Goal: Find specific page/section

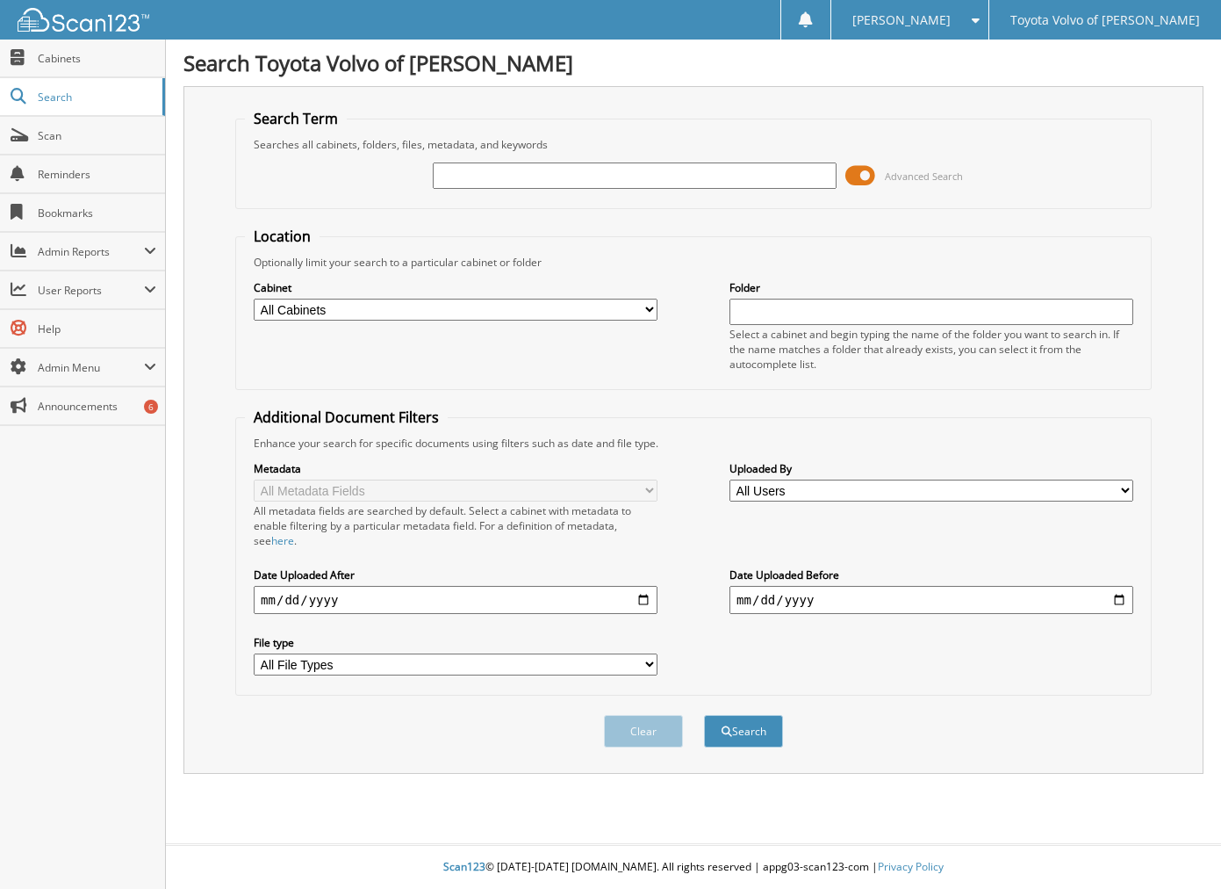
click at [476, 174] on input "text" at bounding box center [635, 175] width 404 height 26
click at [491, 182] on input "text" at bounding box center [635, 175] width 404 height 26
type input "m"
type input "[PERSON_NAME]"
click at [747, 740] on button "Search" at bounding box center [743, 731] width 79 height 32
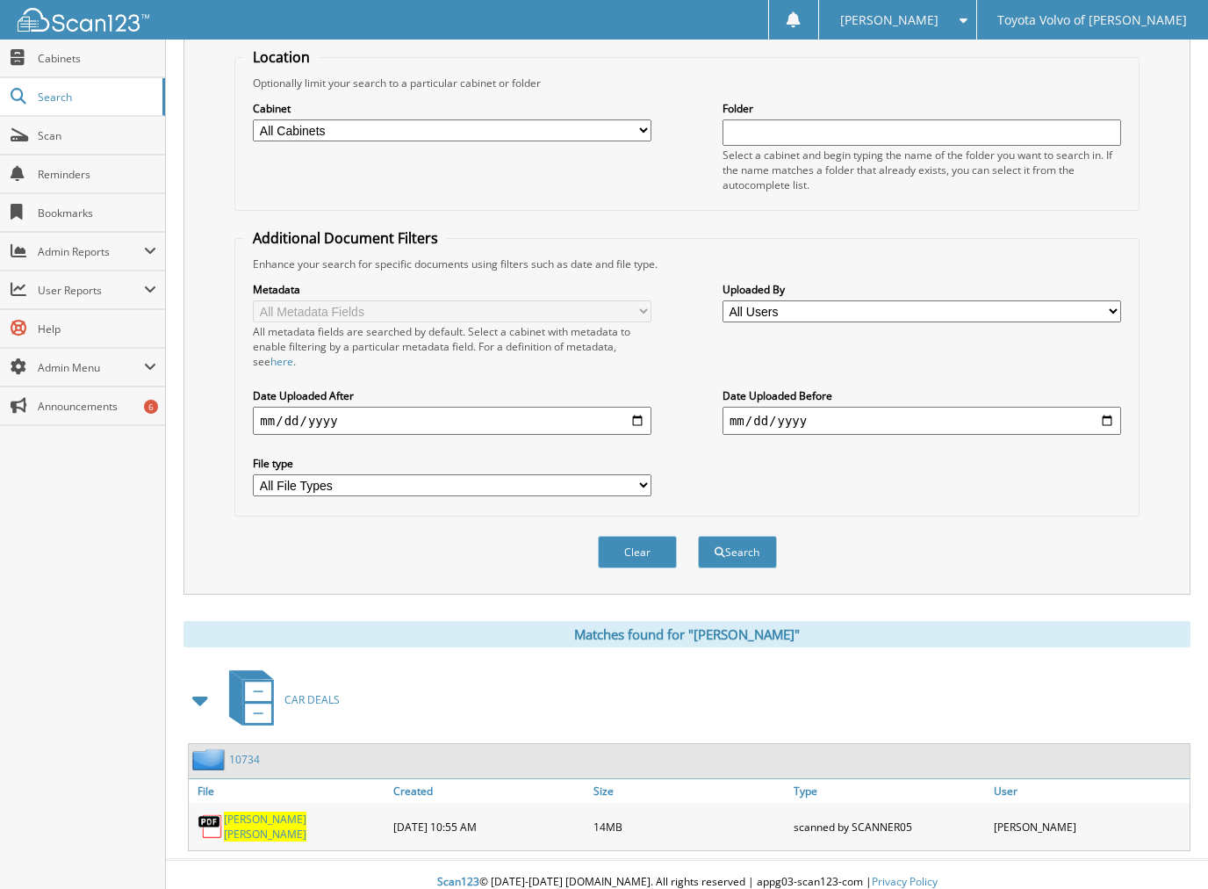
scroll to position [191, 0]
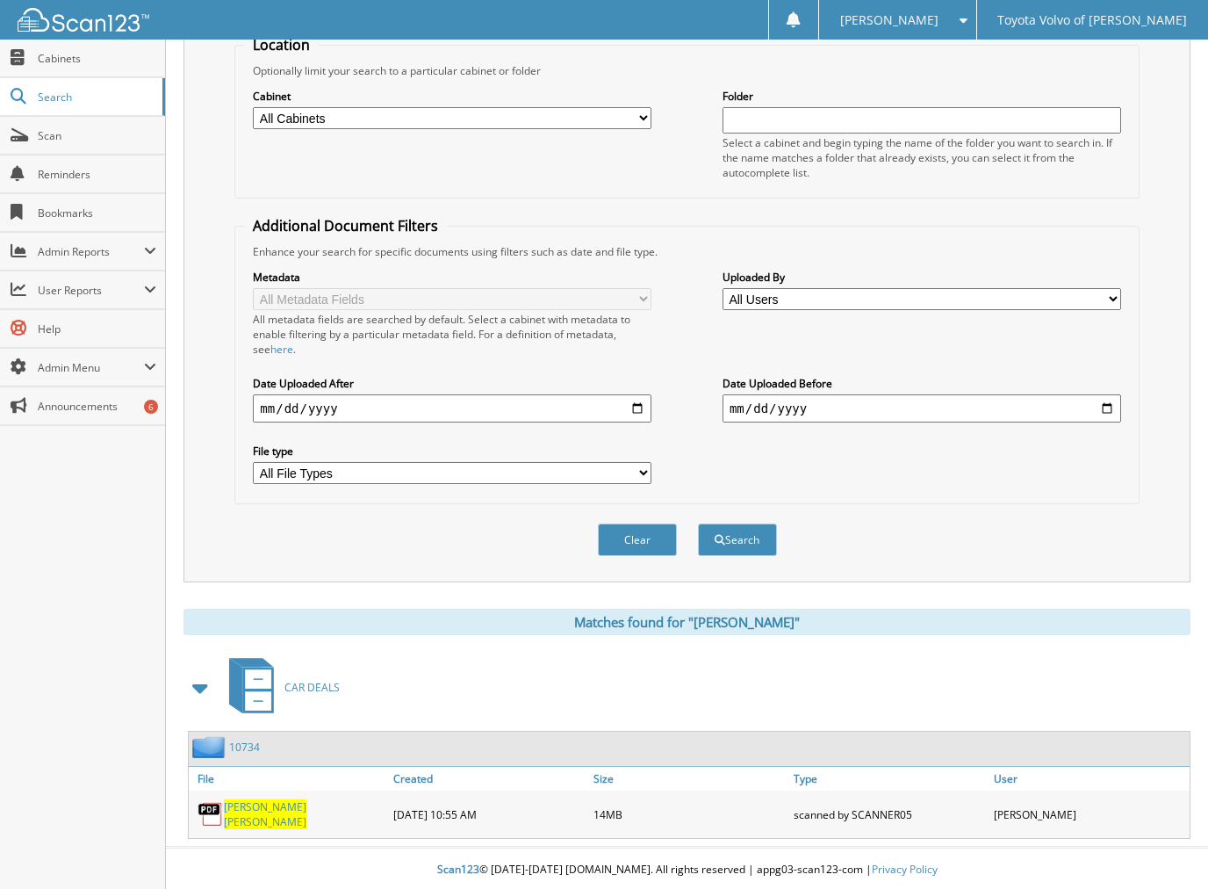
click at [299, 814] on span "STARCHER" at bounding box center [265, 821] width 83 height 15
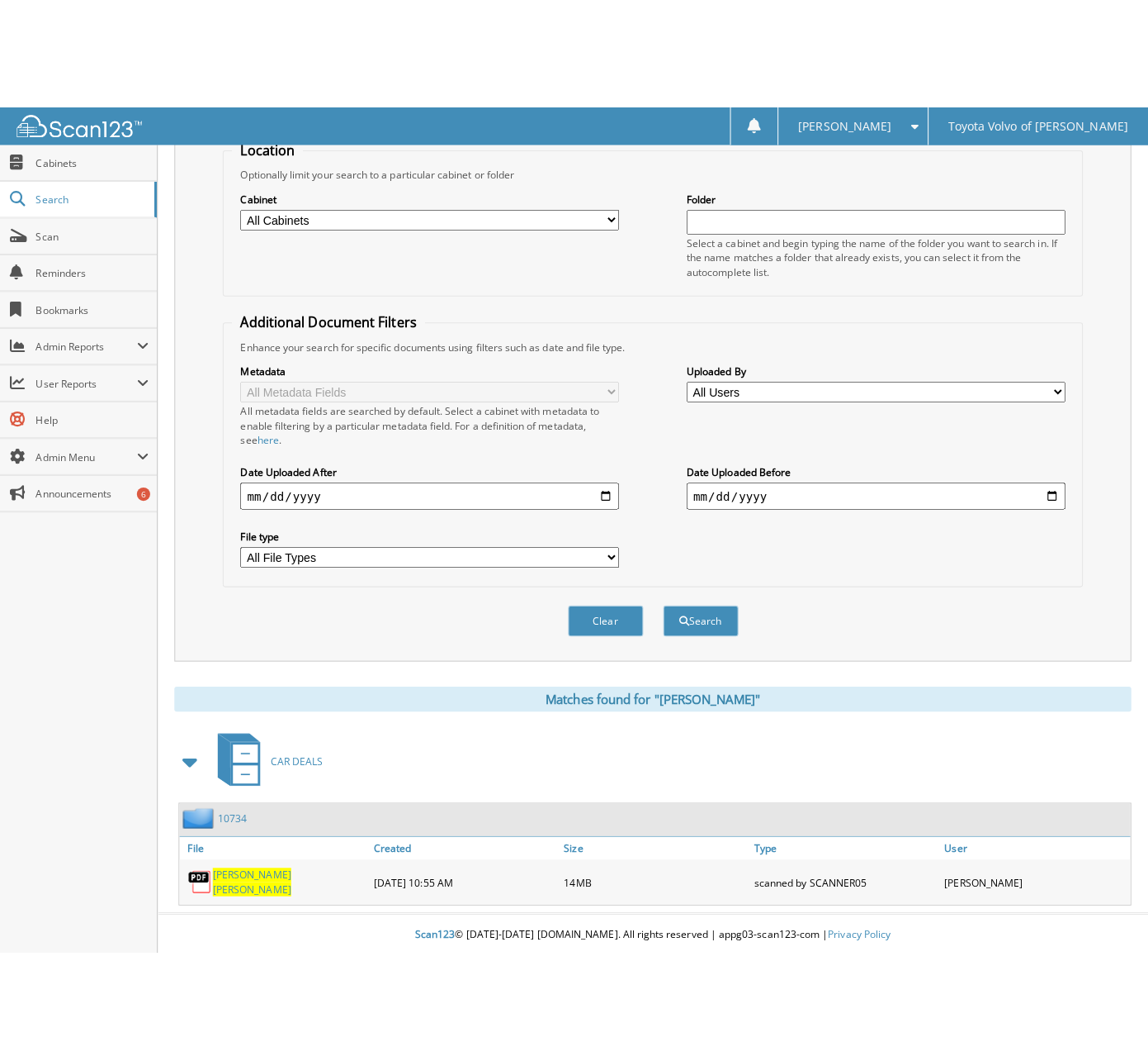
scroll to position [0, 0]
